Goal: Transaction & Acquisition: Purchase product/service

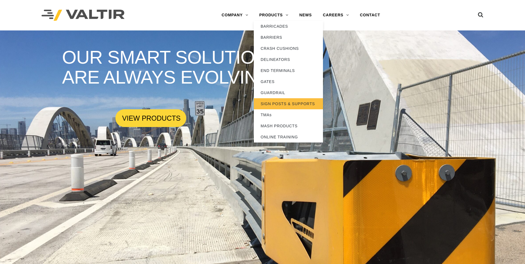
click at [269, 103] on link "SIGN POSTS & SUPPORTS" at bounding box center [288, 103] width 69 height 11
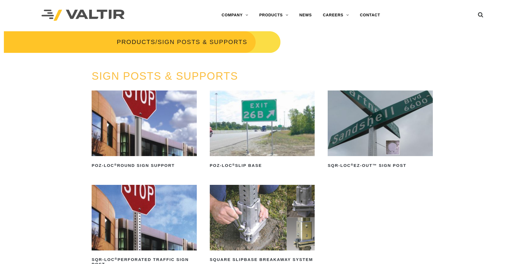
scroll to position [28, 0]
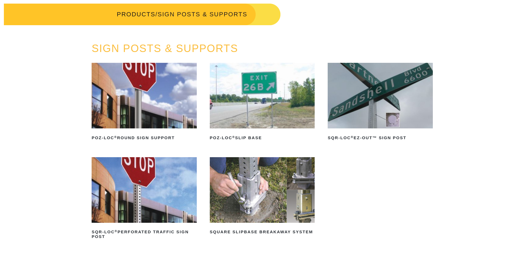
click at [157, 106] on img at bounding box center [144, 96] width 105 height 66
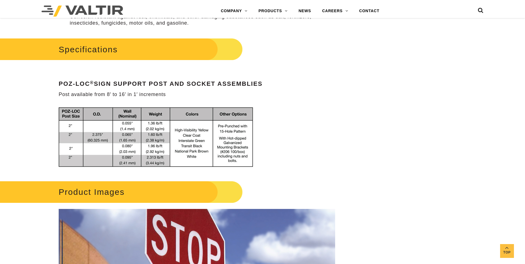
scroll to position [388, 0]
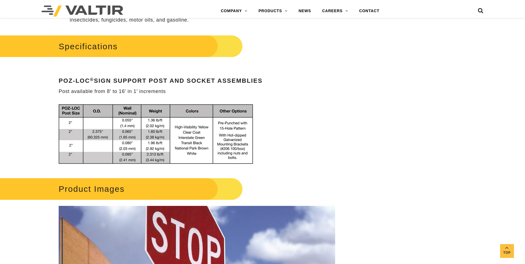
click at [197, 143] on img at bounding box center [158, 134] width 199 height 67
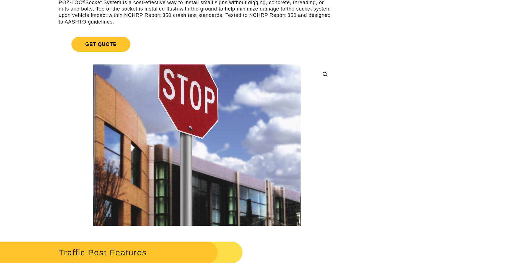
scroll to position [0, 0]
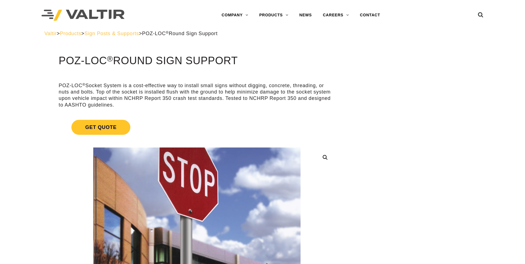
drag, startPoint x: 57, startPoint y: 58, endPoint x: 239, endPoint y: 56, distance: 181.4
drag, startPoint x: 239, startPoint y: 56, endPoint x: 225, endPoint y: 63, distance: 15.2
copy h1 "POZ-LOC ® Round Sign Support"
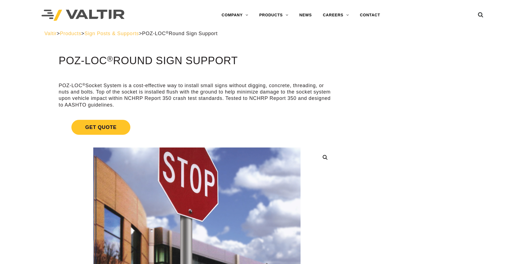
click at [216, 86] on p "POZ-LOC ® Socket System is a cost-effective way to install small signs without …" at bounding box center [197, 96] width 277 height 26
